Goal: Find specific page/section: Find specific page/section

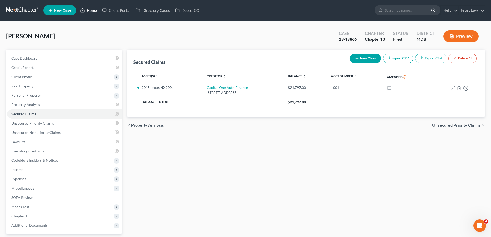
click at [98, 11] on link "Home" at bounding box center [89, 10] width 22 height 9
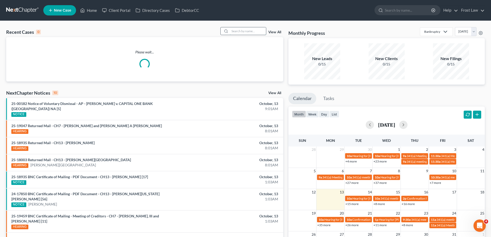
click at [254, 32] on input "search" at bounding box center [248, 30] width 36 height 7
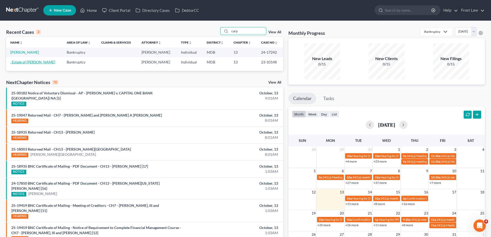
type input "carp"
click at [34, 60] on link ", Estate of [PERSON_NAME]" at bounding box center [32, 62] width 45 height 4
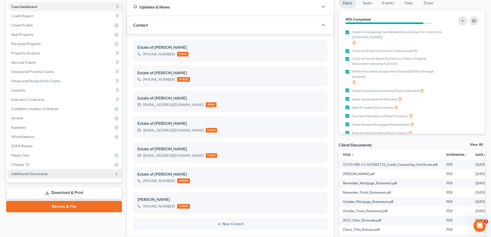
scroll to position [451, 0]
click at [53, 175] on span "Additional Documents" at bounding box center [64, 173] width 115 height 9
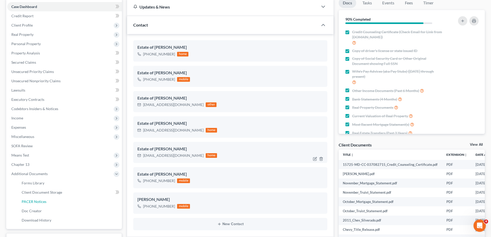
drag, startPoint x: 42, startPoint y: 200, endPoint x: 257, endPoint y: 154, distance: 220.1
click at [42, 200] on span "PACER Notices" at bounding box center [34, 201] width 25 height 4
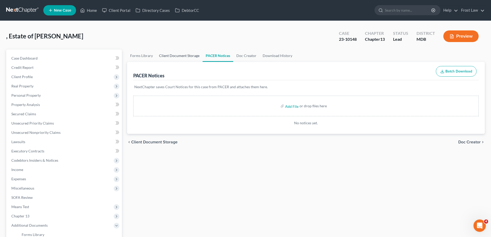
click at [178, 54] on link "Client Document Storage" at bounding box center [179, 55] width 47 height 12
select select "14"
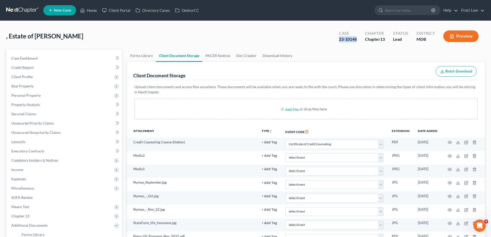
drag, startPoint x: 355, startPoint y: 40, endPoint x: 331, endPoint y: 40, distance: 24.5
click at [333, 39] on div "Case 23-10148 Chapter Chapter 13 Status Lead District MDB Preview" at bounding box center [408, 36] width 152 height 18
copy div "23-10148"
click at [214, 56] on link "PACER Notices" at bounding box center [217, 55] width 31 height 12
